Goal: Transaction & Acquisition: Purchase product/service

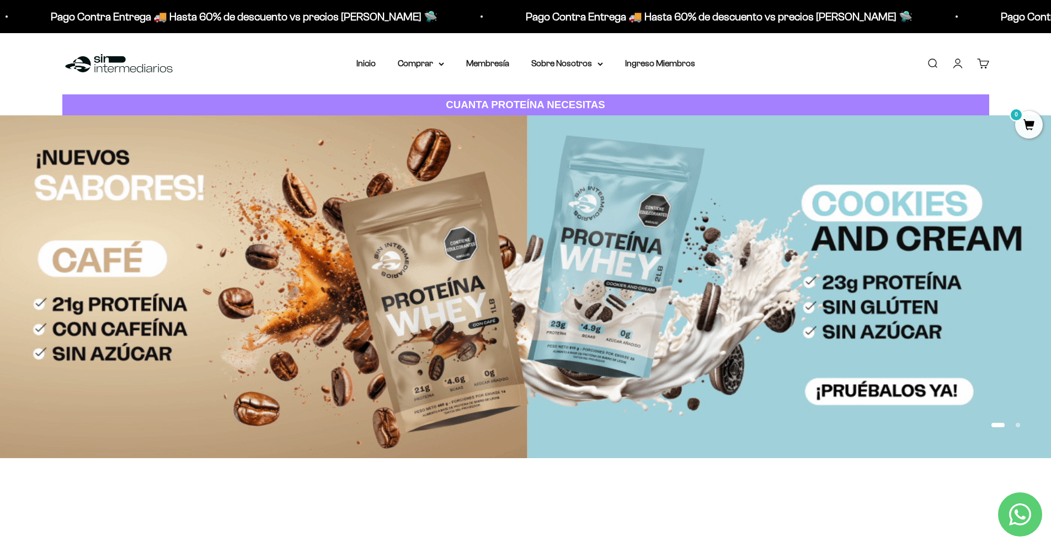
click at [954, 62] on link "Iniciar sesión" at bounding box center [957, 63] width 12 height 12
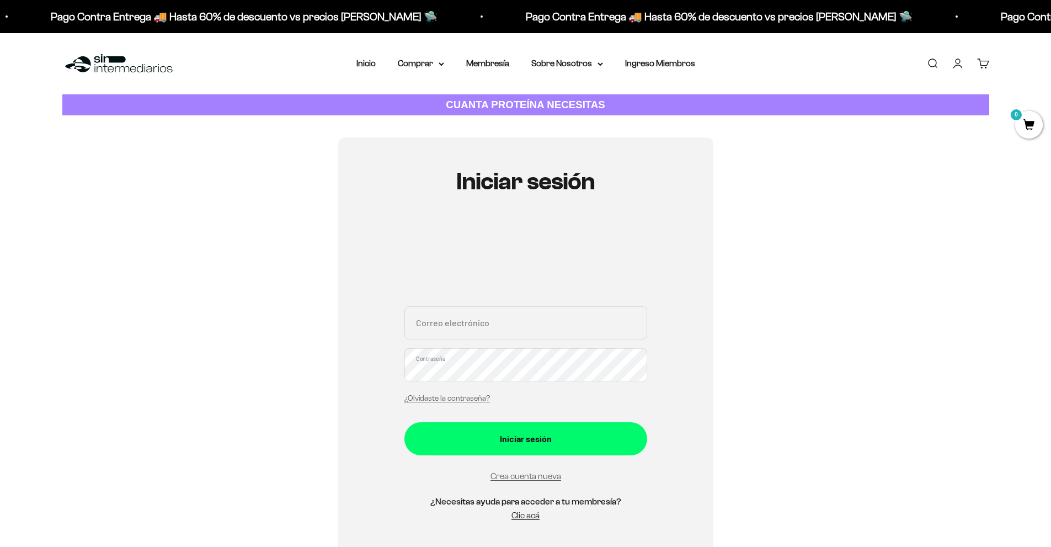
click at [494, 331] on input "Correo electrónico" at bounding box center [525, 322] width 243 height 33
type input "[EMAIL_ADDRESS][DOMAIN_NAME]"
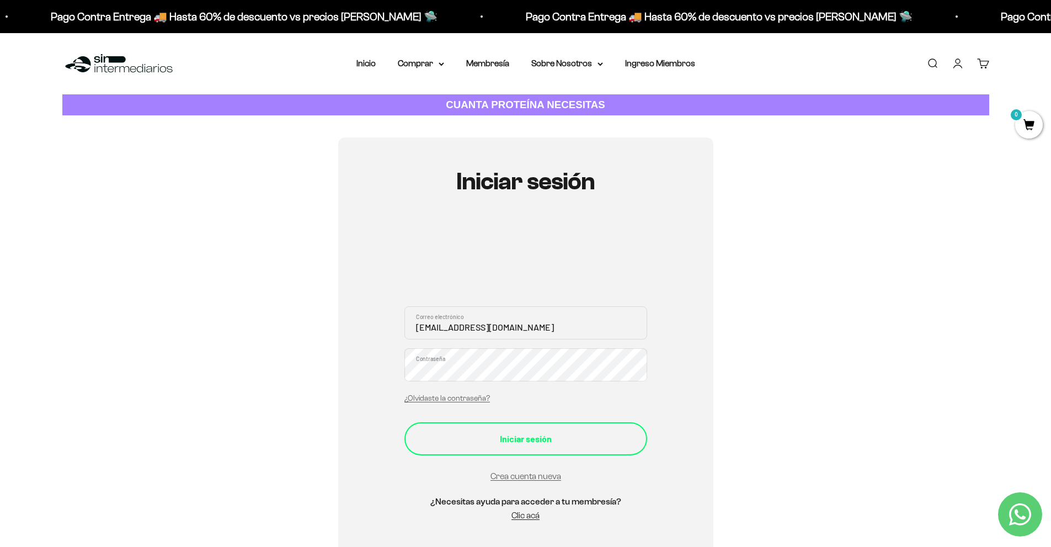
click at [534, 429] on button "Iniciar sesión" at bounding box center [525, 438] width 243 height 33
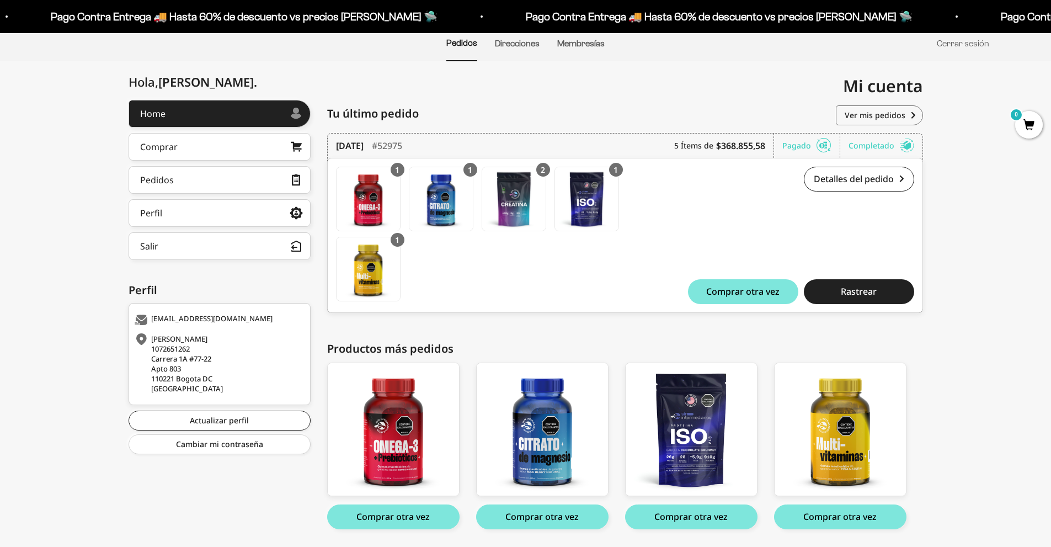
scroll to position [124, 0]
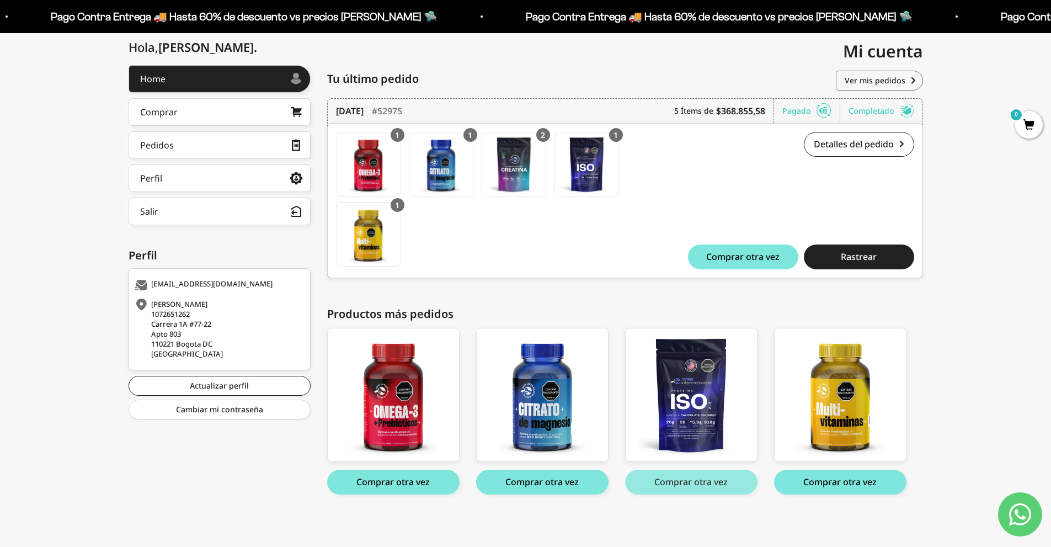
click at [695, 478] on button "Comprar otra vez" at bounding box center [691, 481] width 132 height 25
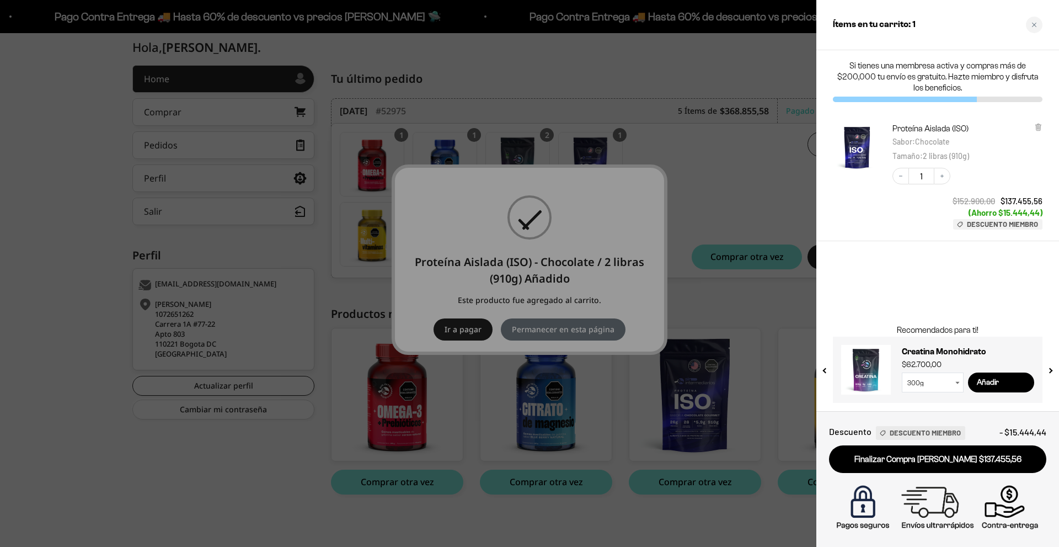
click at [794, 340] on div at bounding box center [529, 273] width 1059 height 547
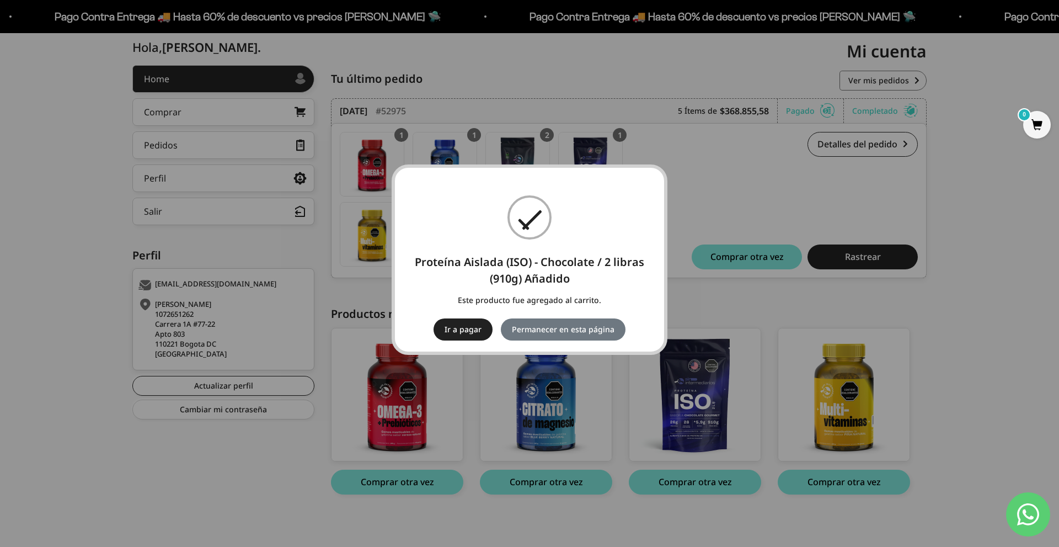
click at [795, 192] on div "× Proteína Aislada (ISO) - Chocolate / 2 libras (910g) Añadido Este producto fu…" at bounding box center [529, 273] width 1059 height 547
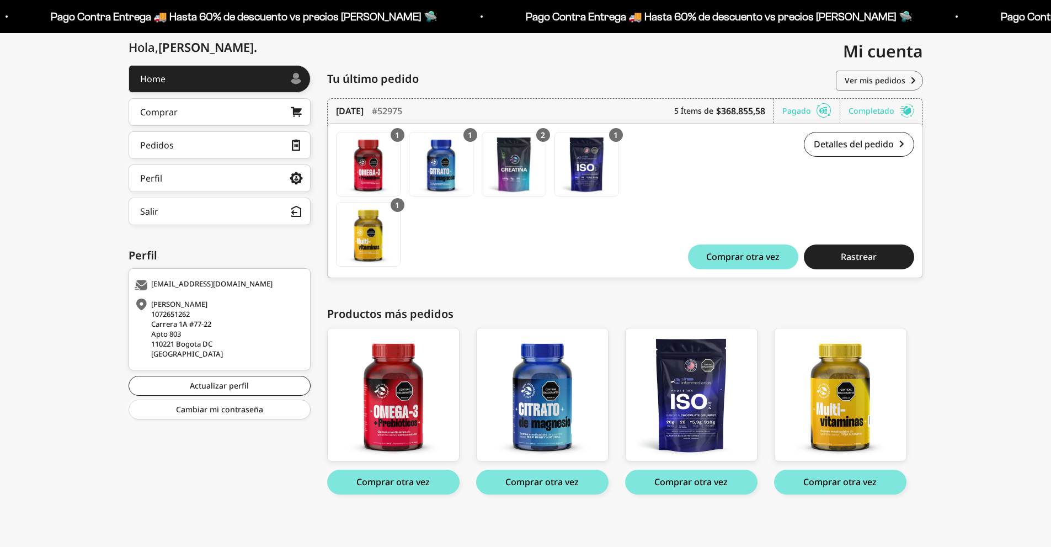
scroll to position [124, 0]
click at [506, 171] on img at bounding box center [513, 163] width 63 height 63
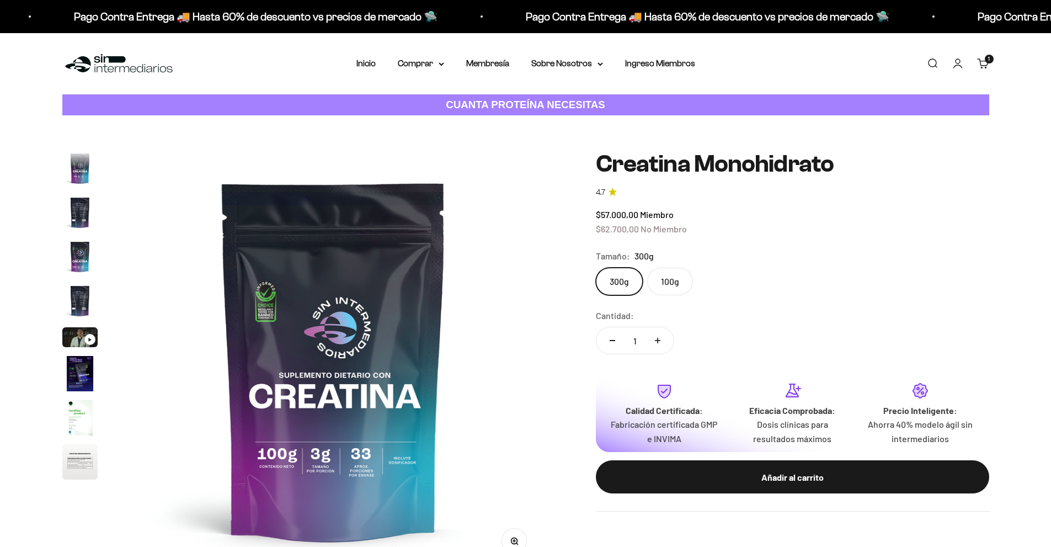
scroll to position [45, 0]
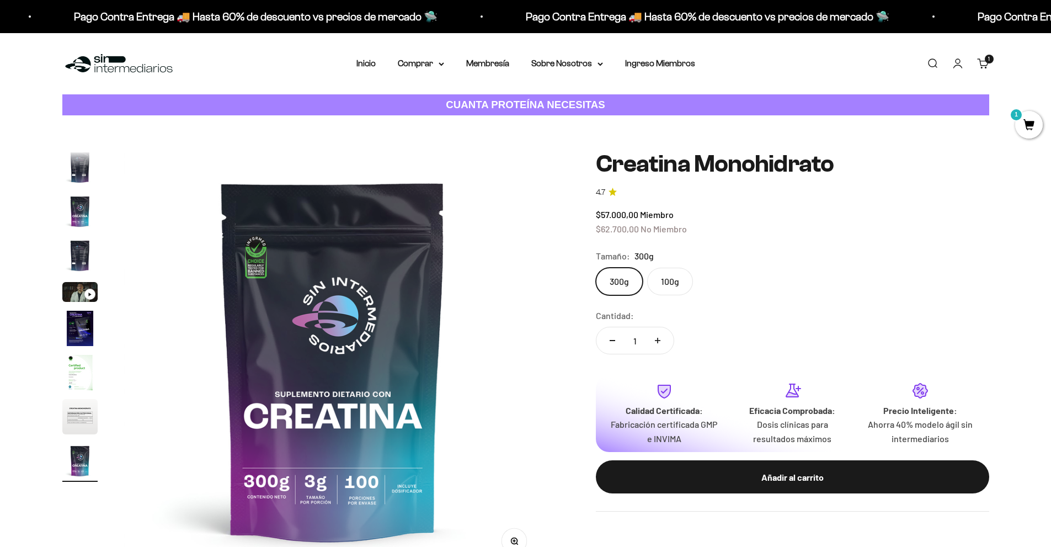
click at [661, 275] on label "100g" at bounding box center [670, 281] width 46 height 28
click at [596, 267] on input "100g" at bounding box center [595, 267] width 1 height 1
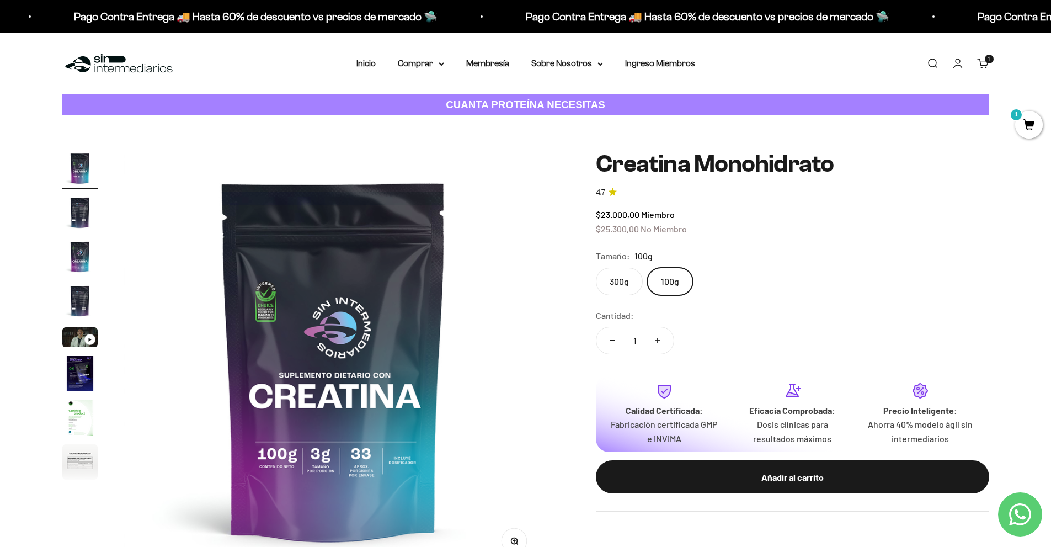
click at [626, 282] on label "300g" at bounding box center [619, 281] width 47 height 28
click at [596, 267] on input "300g" at bounding box center [595, 267] width 1 height 1
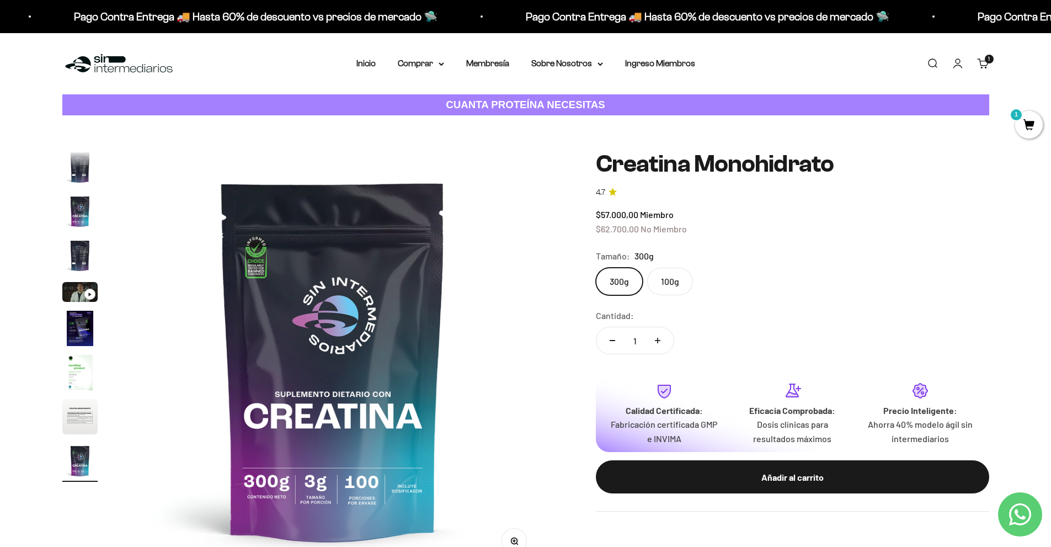
click at [659, 343] on icon "Aumentar cantidad" at bounding box center [658, 341] width 6 height 6
type input "4"
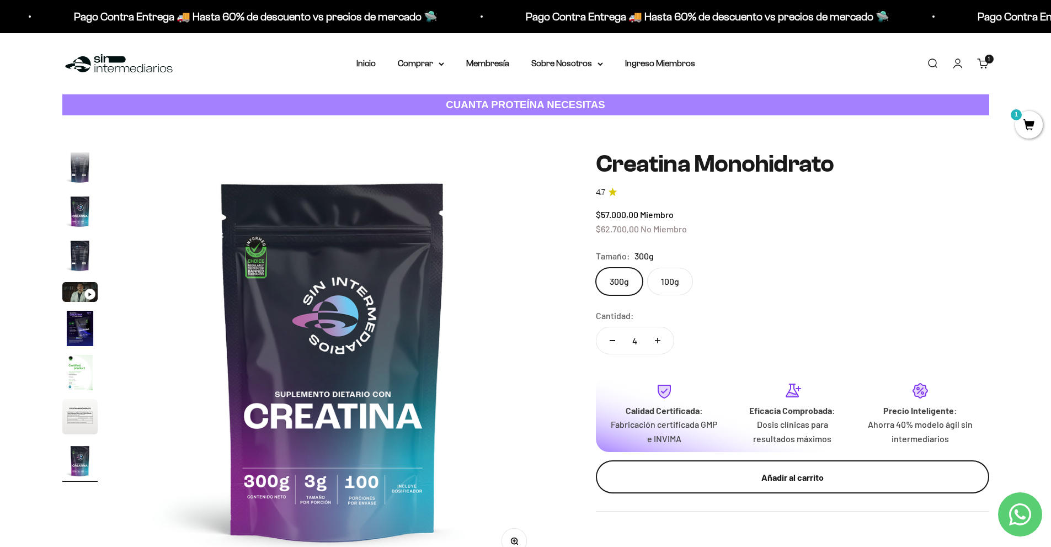
click at [763, 479] on div "Añadir al carrito" at bounding box center [792, 477] width 349 height 14
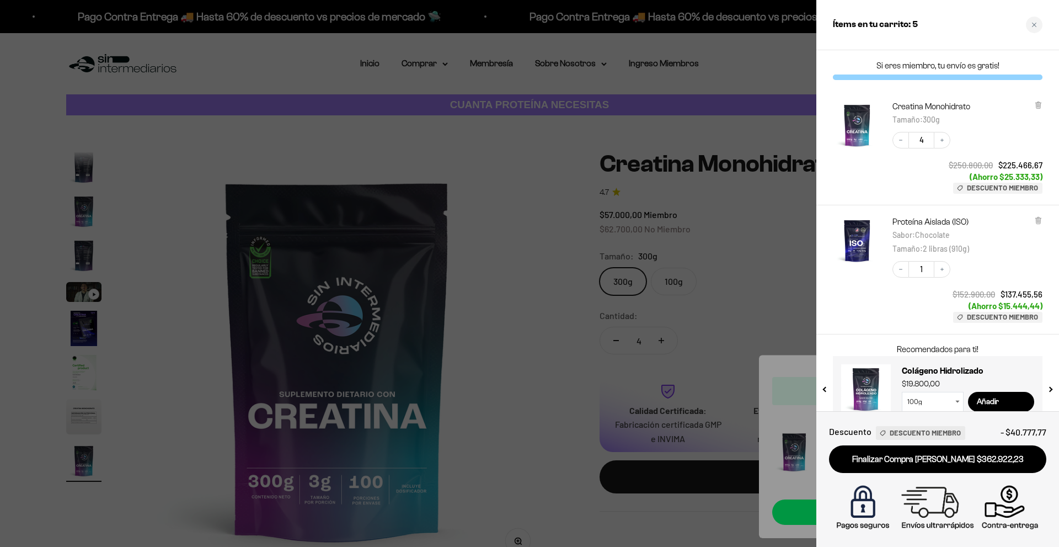
click at [520, 179] on div at bounding box center [529, 273] width 1059 height 547
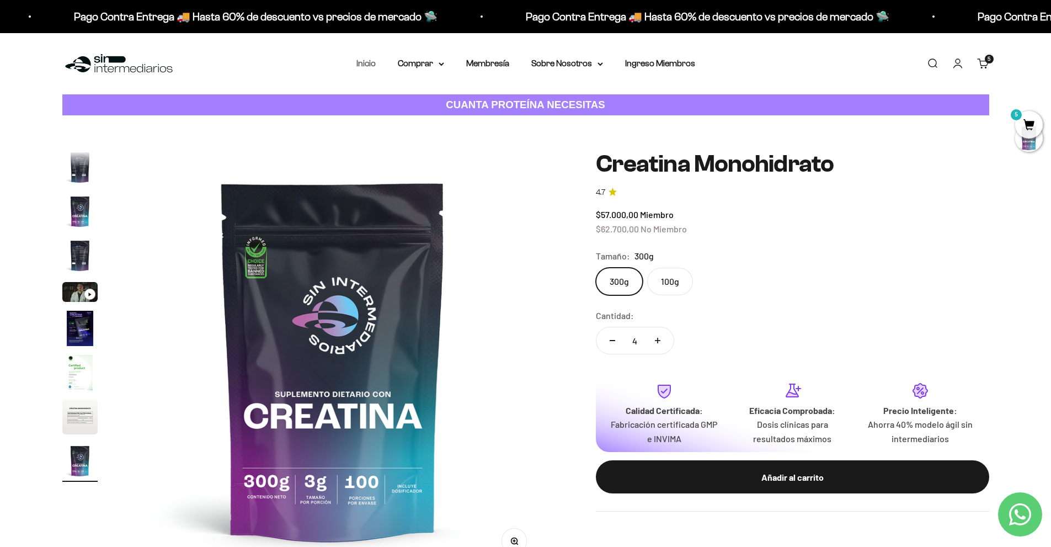
click at [363, 62] on link "Inicio" at bounding box center [365, 62] width 19 height 9
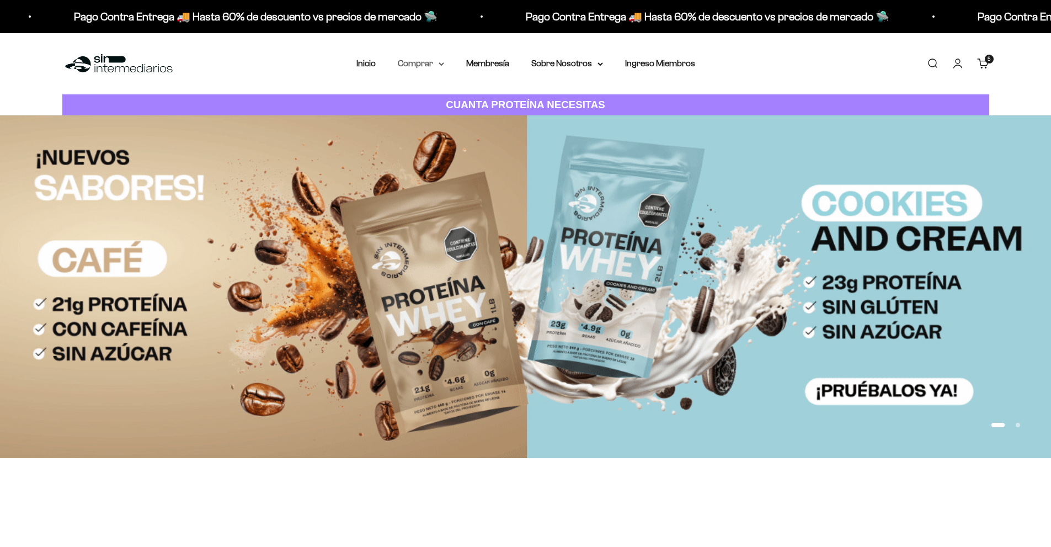
click at [437, 62] on summary "Comprar" at bounding box center [421, 63] width 46 height 14
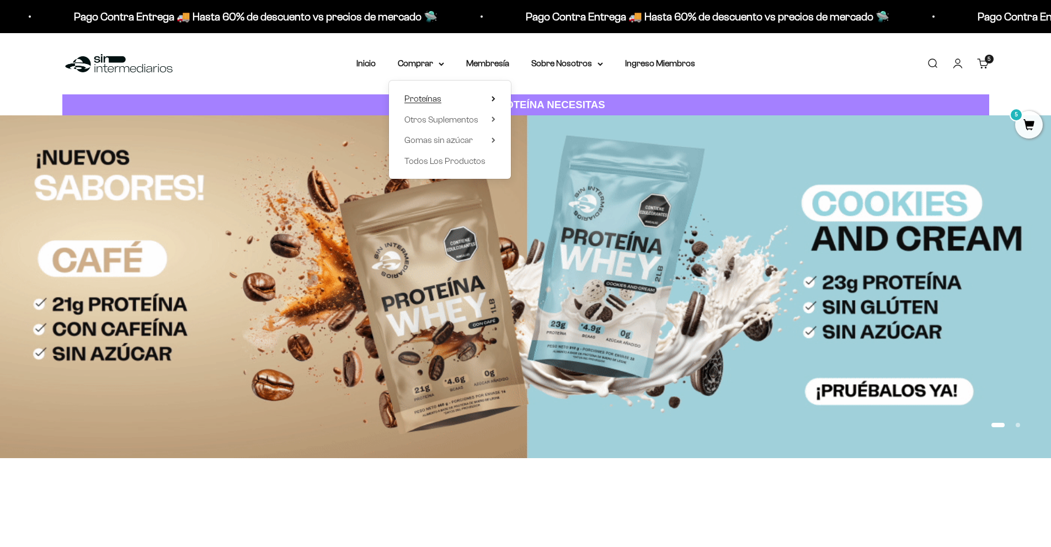
click at [426, 100] on span "Proteínas" at bounding box center [422, 98] width 37 height 9
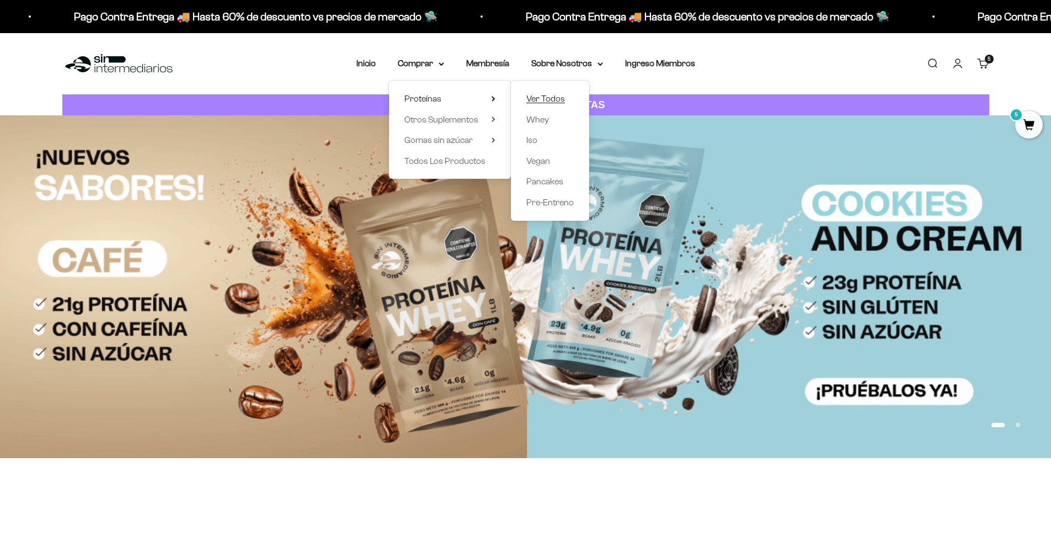
click at [566, 94] on link "Ver Todos" at bounding box center [549, 99] width 47 height 14
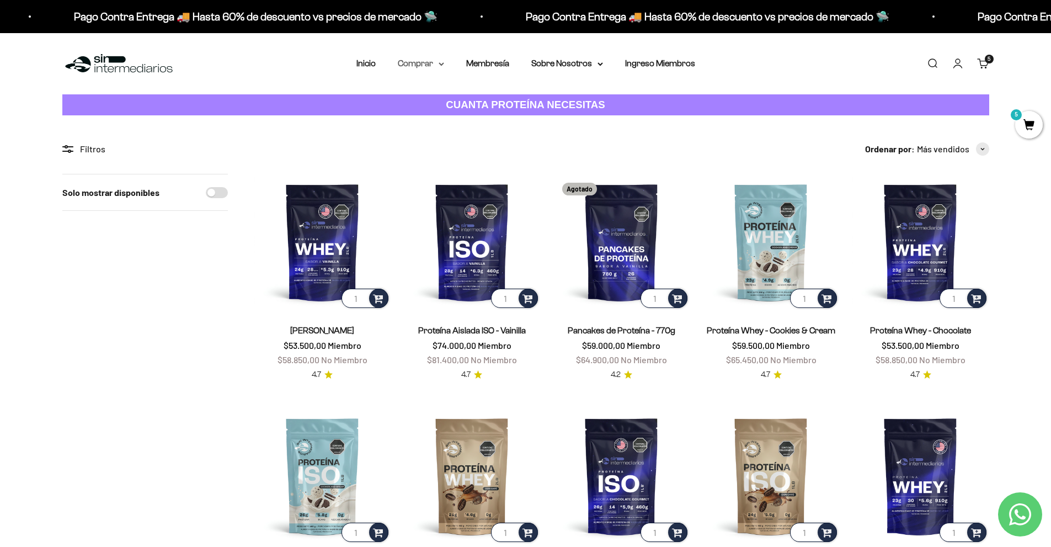
click at [425, 62] on summary "Comprar" at bounding box center [421, 63] width 46 height 14
click at [435, 118] on span "Otros Suplementos" at bounding box center [441, 119] width 74 height 9
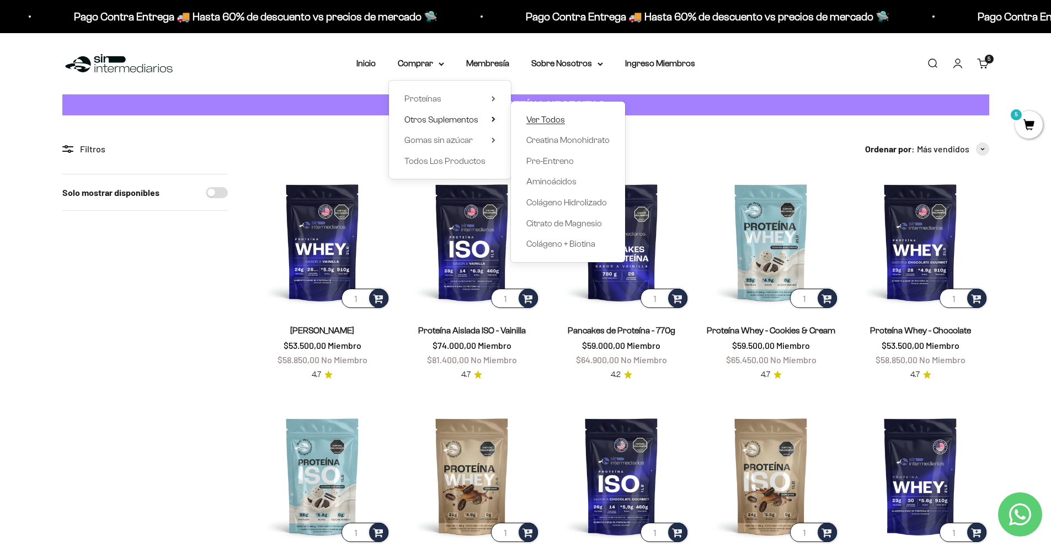
click at [558, 120] on span "Ver Todos" at bounding box center [545, 119] width 39 height 9
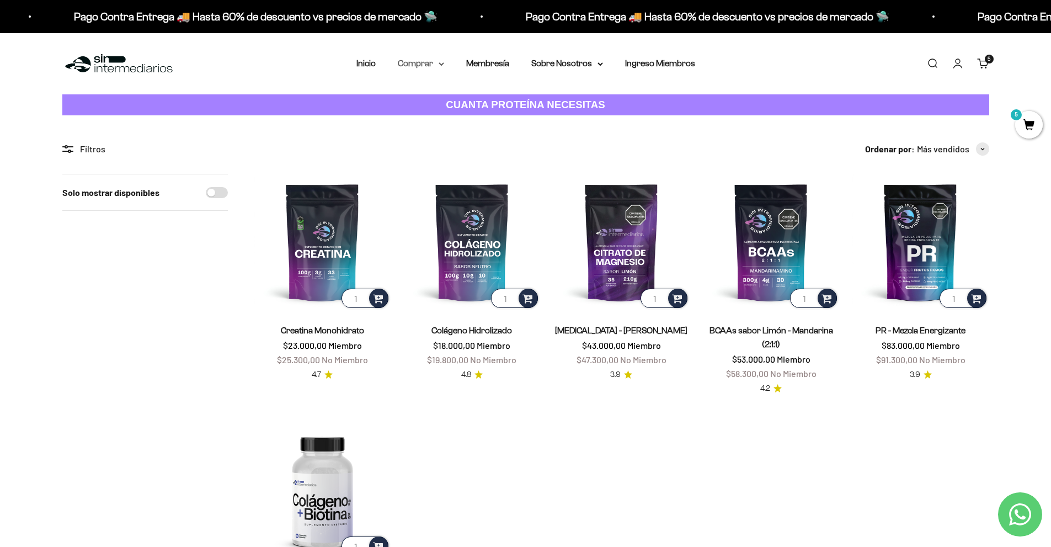
click at [421, 60] on summary "Comprar" at bounding box center [421, 63] width 46 height 14
click at [454, 141] on span "Gomas sin azúcar" at bounding box center [438, 139] width 68 height 9
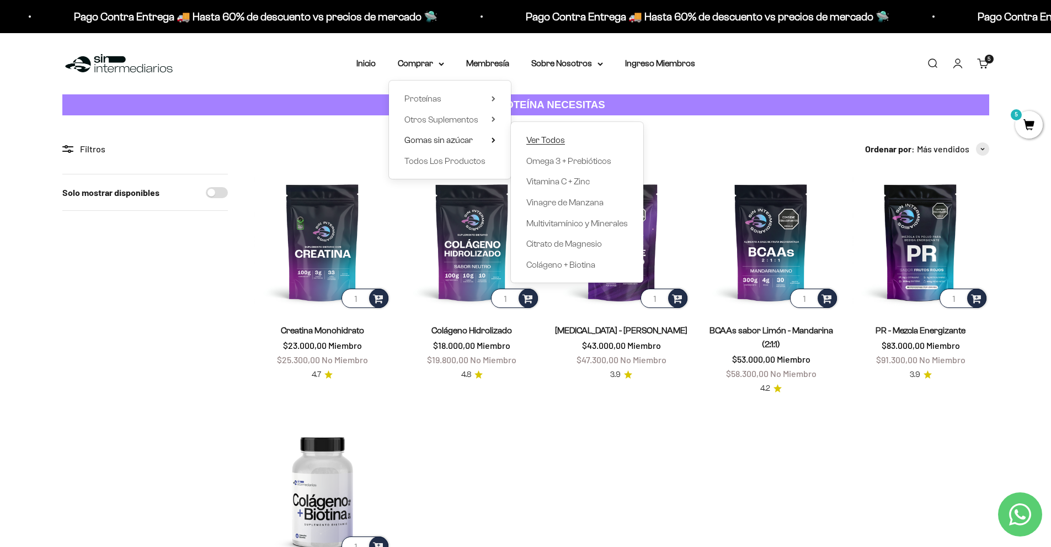
click at [576, 140] on link "Ver Todos" at bounding box center [576, 140] width 101 height 14
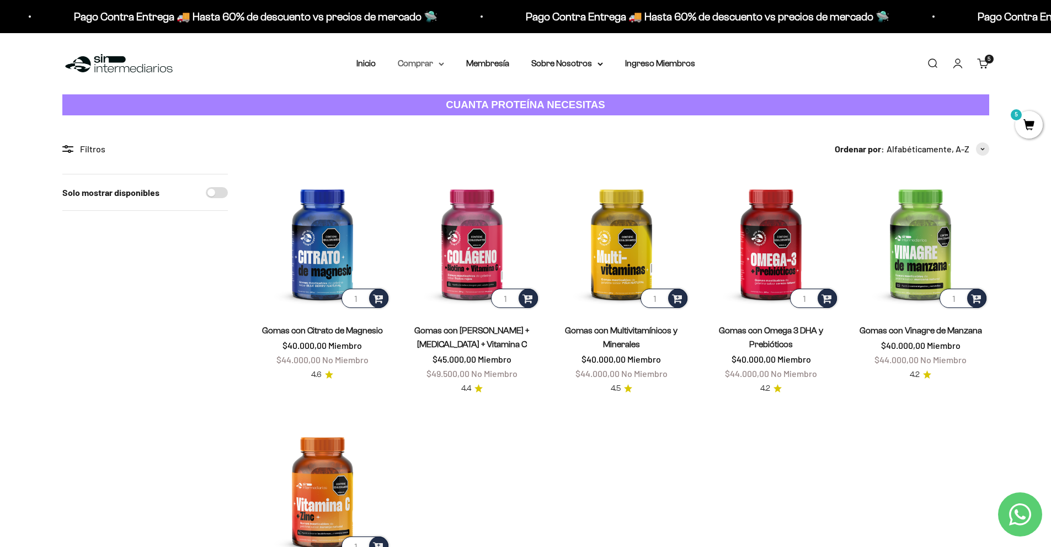
click at [432, 66] on summary "Comprar" at bounding box center [421, 63] width 46 height 14
click at [446, 161] on span "Todos Los Productos" at bounding box center [444, 160] width 81 height 9
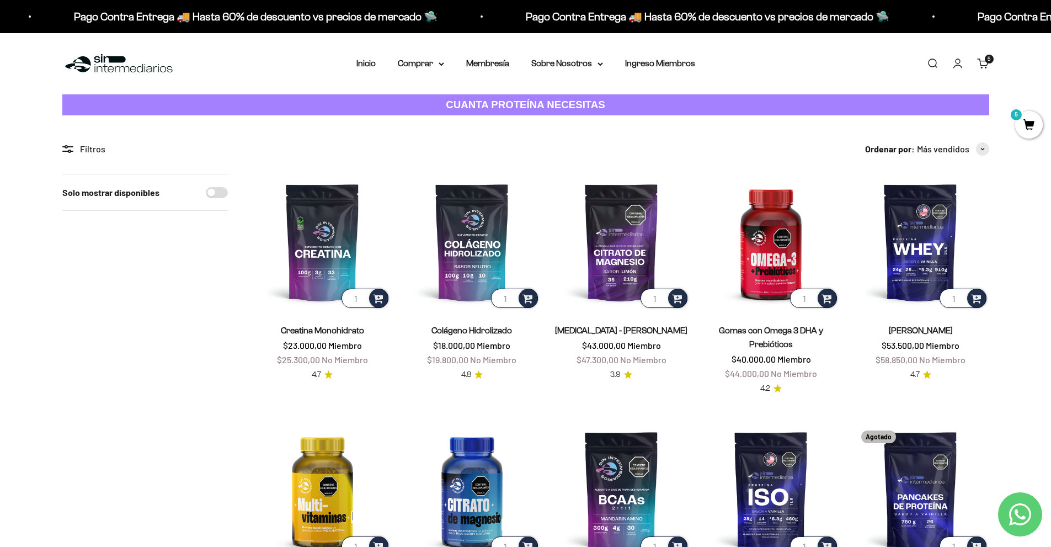
click at [214, 190] on input "Solo mostrar disponibles" at bounding box center [217, 192] width 22 height 11
checkbox input "true"
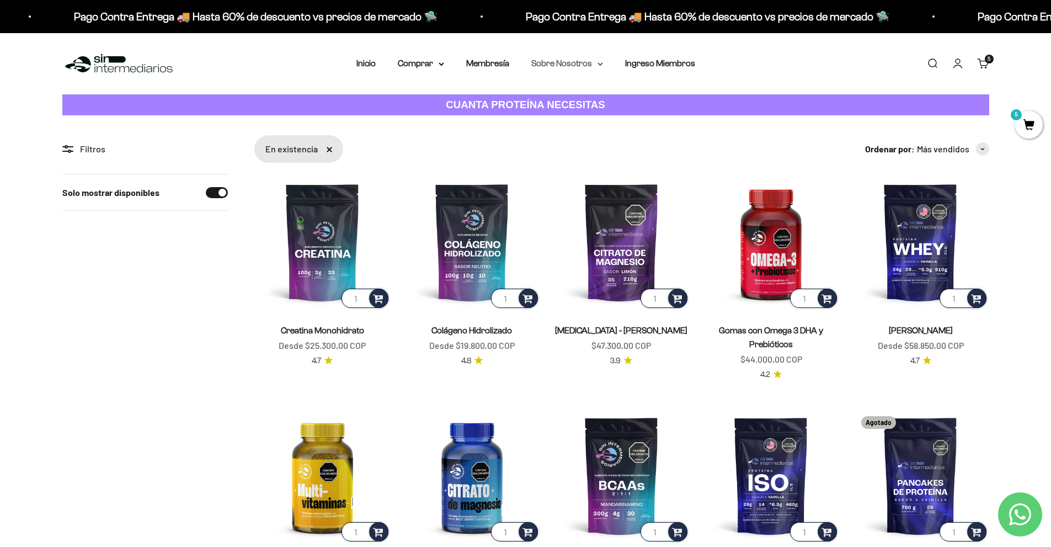
click at [598, 63] on icon at bounding box center [600, 64] width 4 height 2
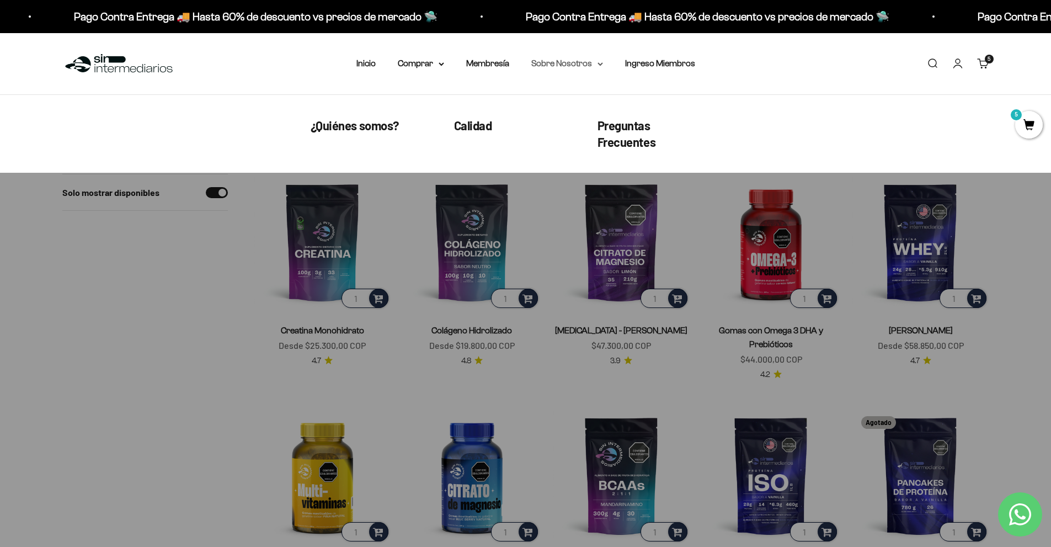
click at [598, 63] on icon at bounding box center [600, 64] width 4 height 2
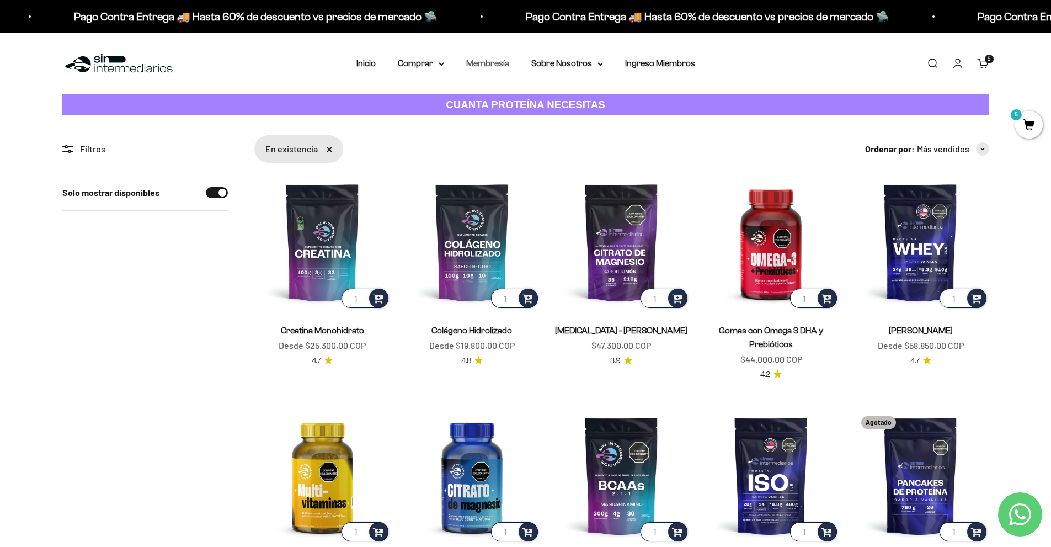
click at [496, 65] on link "Membresía" at bounding box center [487, 62] width 43 height 9
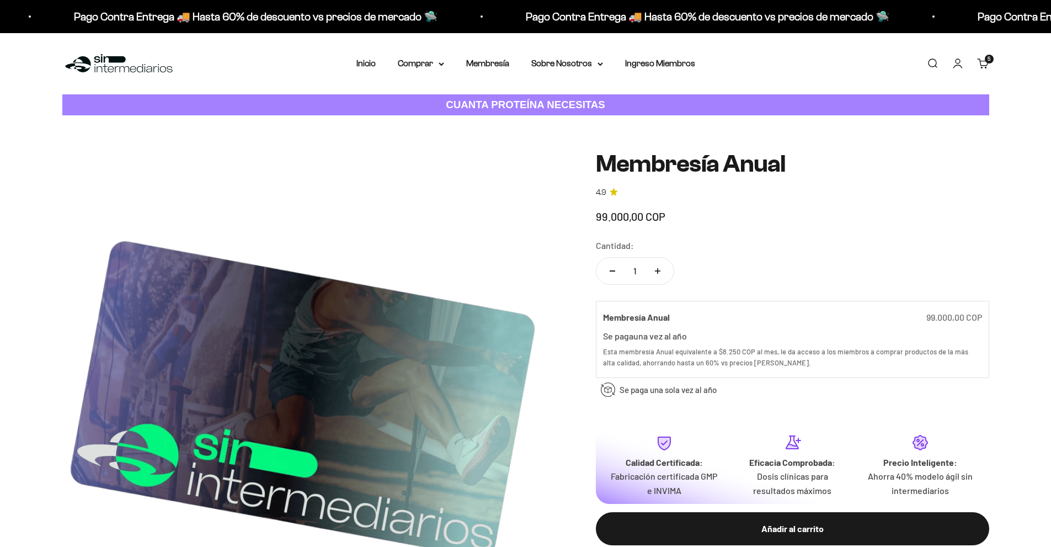
click at [87, 60] on img at bounding box center [118, 64] width 113 height 24
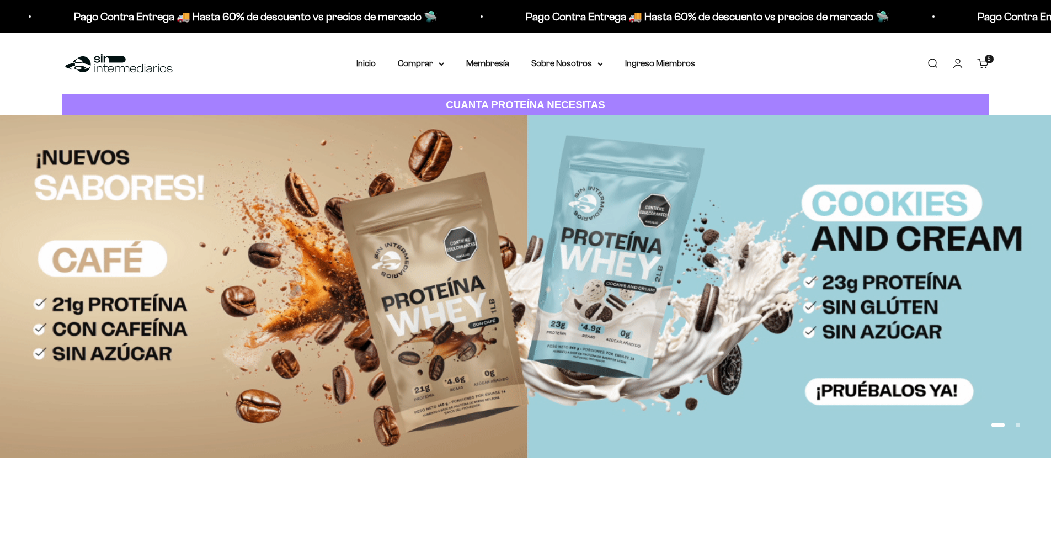
click at [981, 61] on link "Carrito 5 artículos 5" at bounding box center [983, 63] width 12 height 12
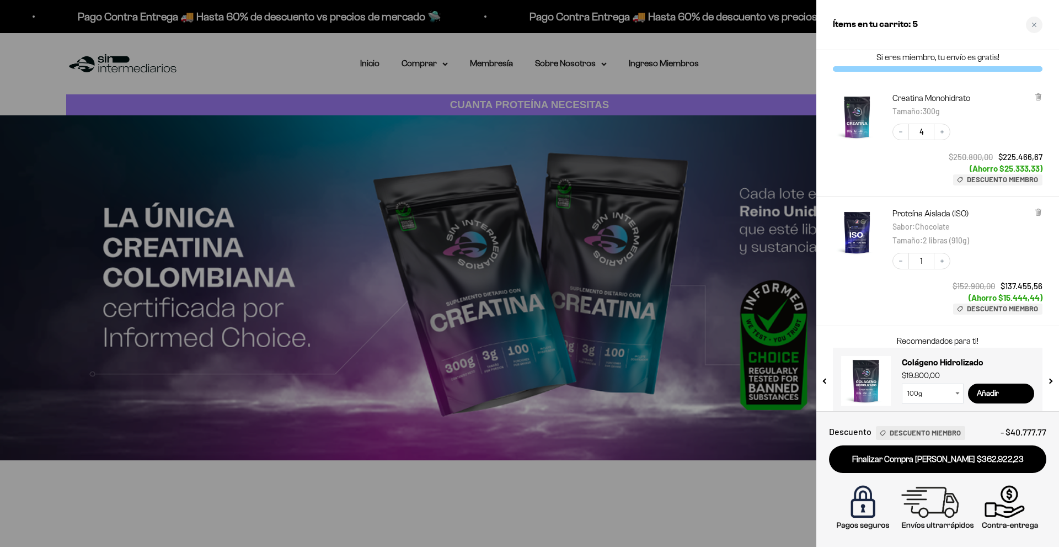
scroll to position [19, 0]
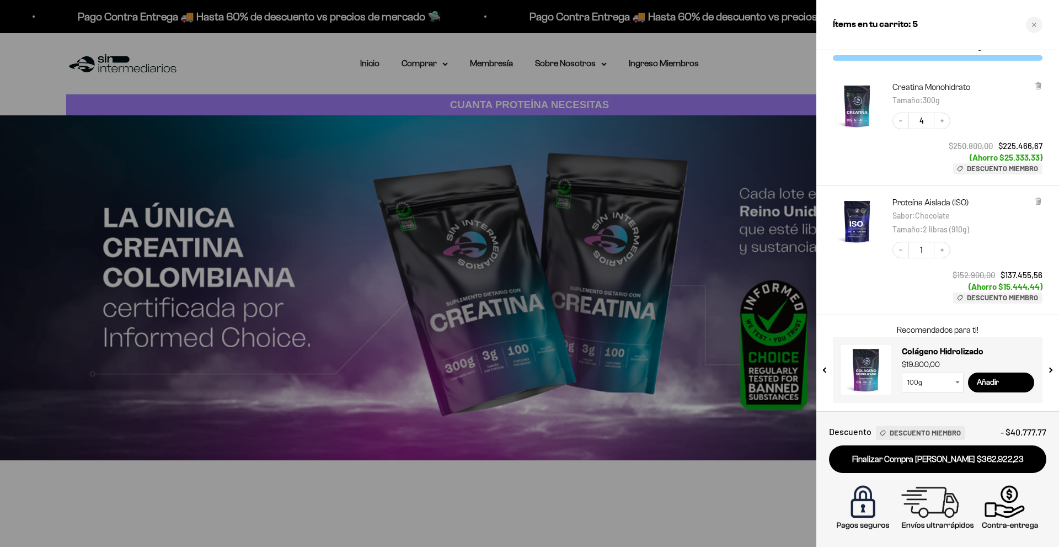
click at [924, 432] on span "Descuento Miembro" at bounding box center [925, 433] width 71 height 12
click at [900, 433] on span "Descuento Miembro" at bounding box center [925, 433] width 71 height 12
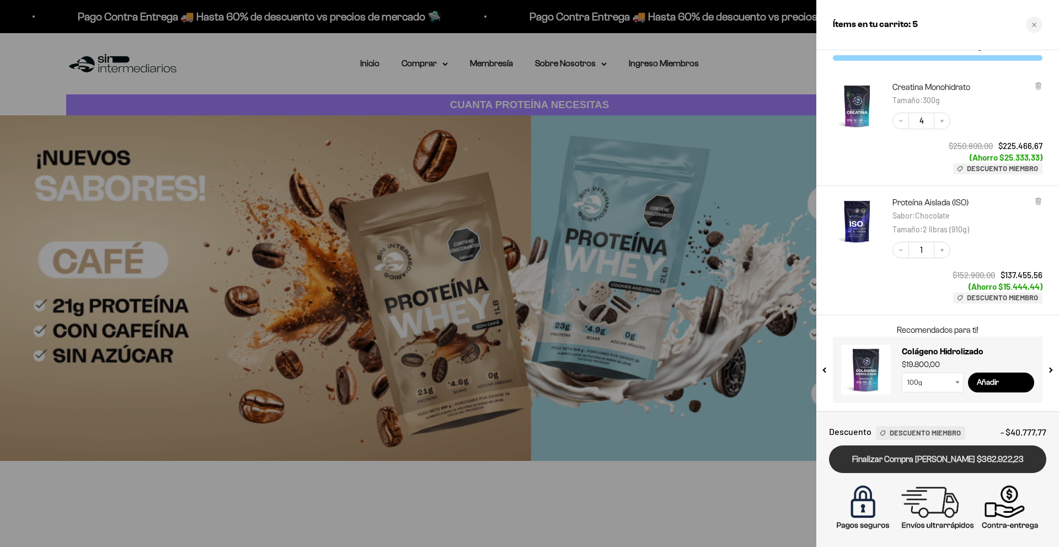
click at [940, 457] on link "Finalizar Compra [PERSON_NAME] $362.922,23" at bounding box center [937, 459] width 217 height 28
